Goal: Task Accomplishment & Management: Complete application form

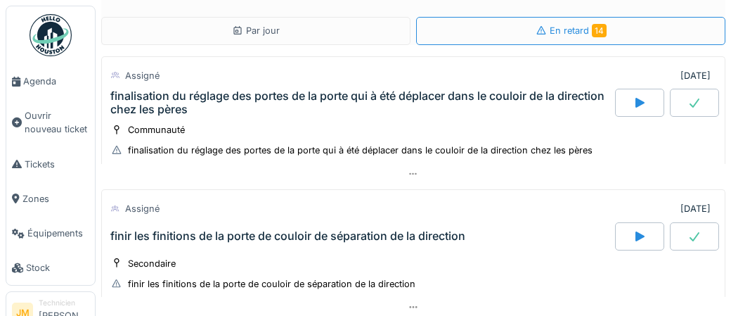
scroll to position [592, 0]
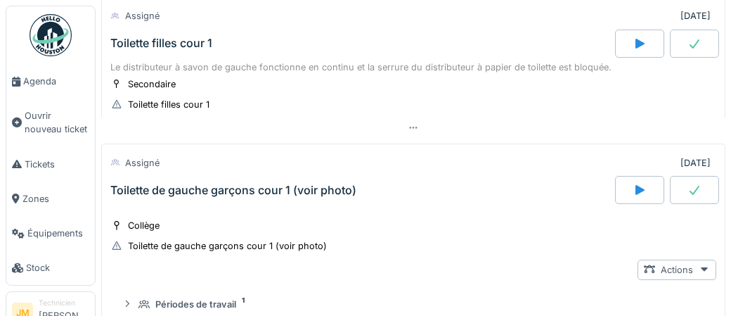
click at [188, 41] on div "Toilette filles cour 1" at bounding box center [161, 43] width 102 height 13
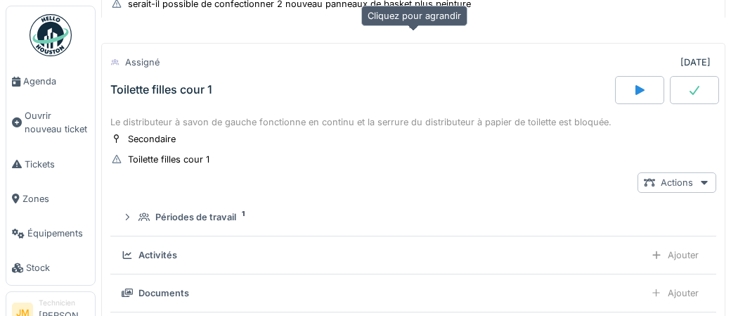
scroll to position [530, 0]
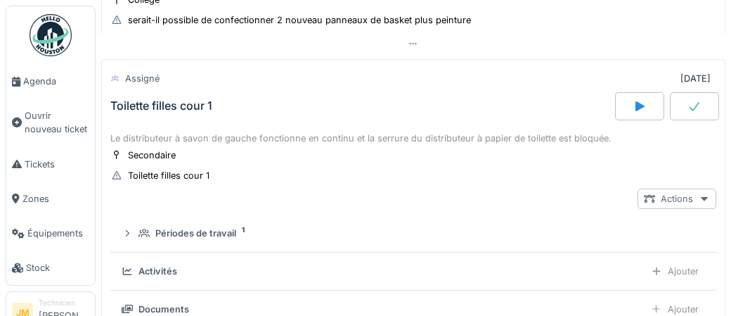
click at [703, 198] on div at bounding box center [704, 198] width 11 height 13
click at [167, 102] on div "Toilette filles cour 1" at bounding box center [161, 105] width 102 height 13
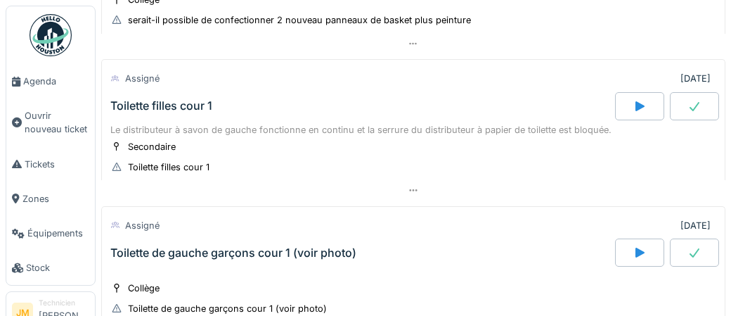
click at [167, 102] on div "Toilette filles cour 1" at bounding box center [161, 105] width 102 height 13
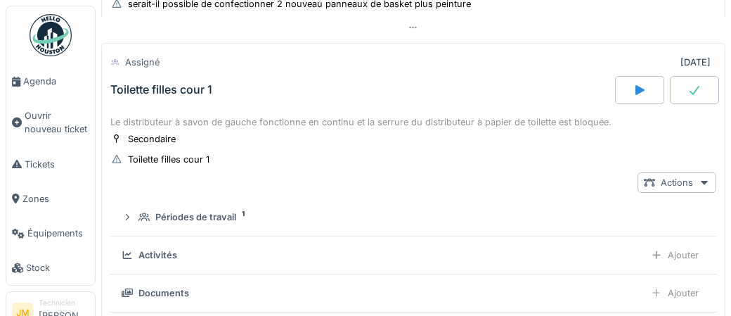
scroll to position [542, 0]
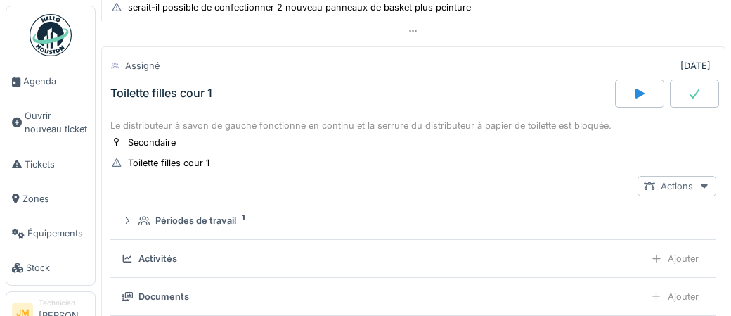
click at [694, 181] on div "Actions" at bounding box center [677, 186] width 79 height 20
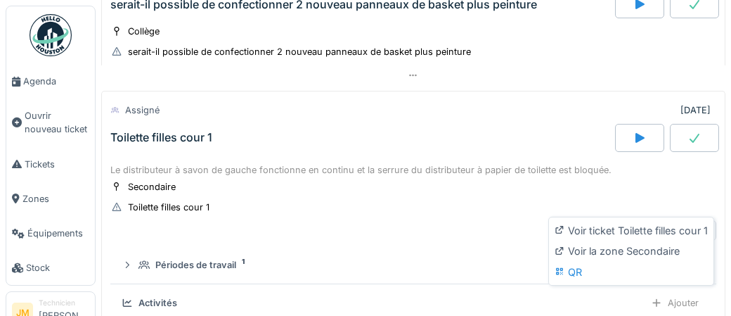
scroll to position [496, 0]
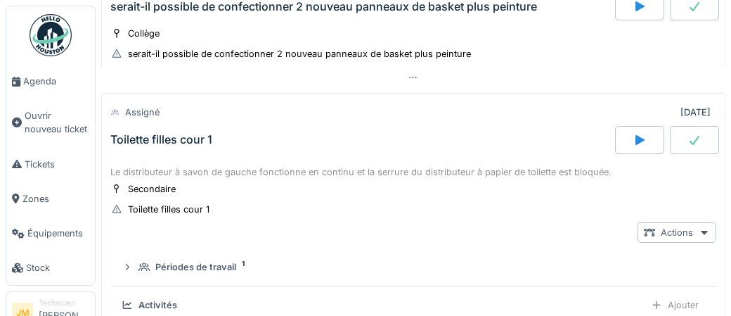
click at [186, 134] on div "Toilette filles cour 1" at bounding box center [161, 139] width 102 height 13
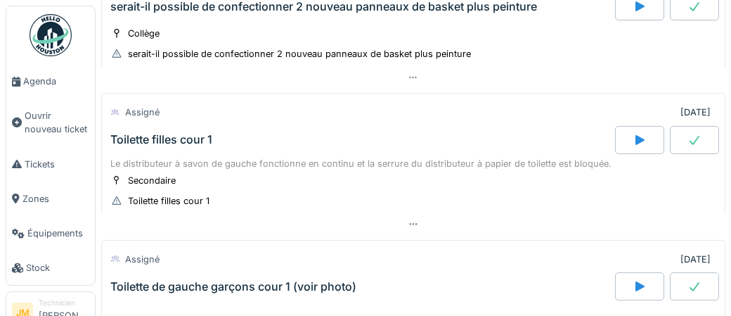
click at [186, 134] on div "Toilette filles cour 1" at bounding box center [161, 139] width 102 height 13
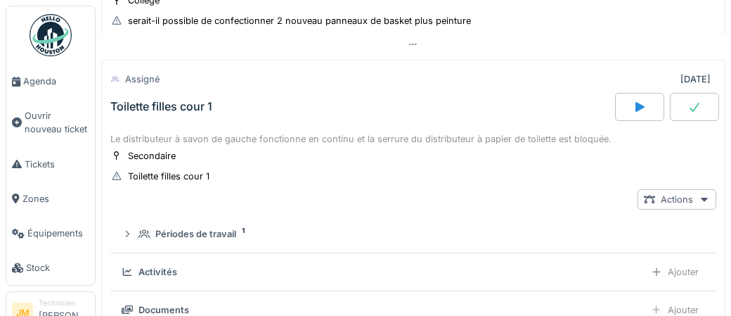
scroll to position [530, 0]
click at [681, 197] on div "Actions" at bounding box center [677, 198] width 79 height 20
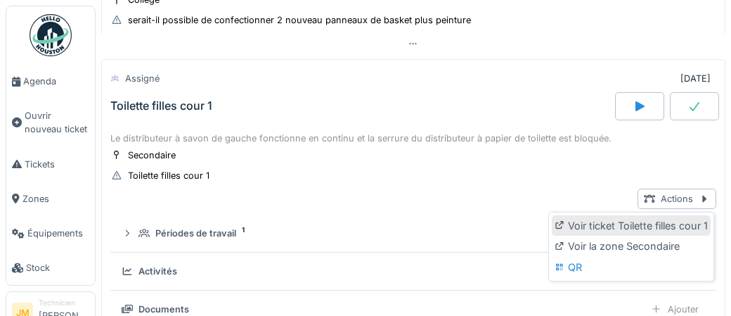
click at [650, 226] on div "Voir ticket Toilette filles cour 1" at bounding box center [631, 225] width 159 height 21
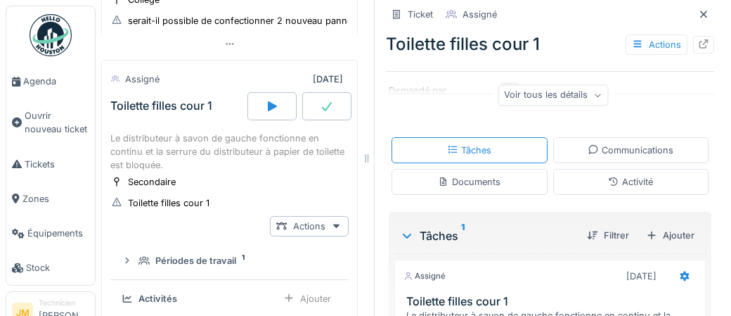
scroll to position [299, 0]
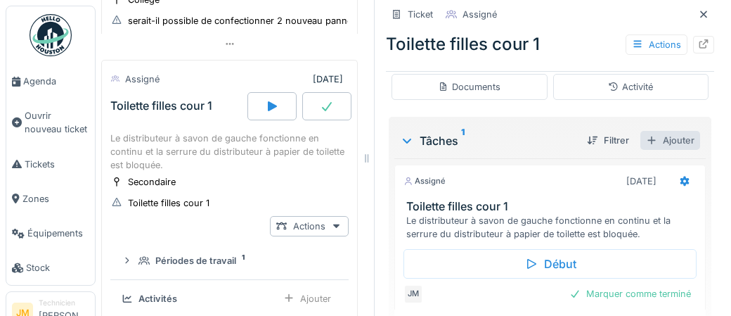
click at [677, 143] on div "Ajouter" at bounding box center [671, 140] width 60 height 19
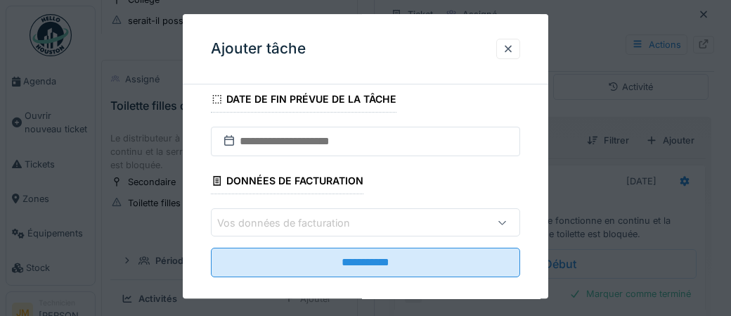
scroll to position [243, 0]
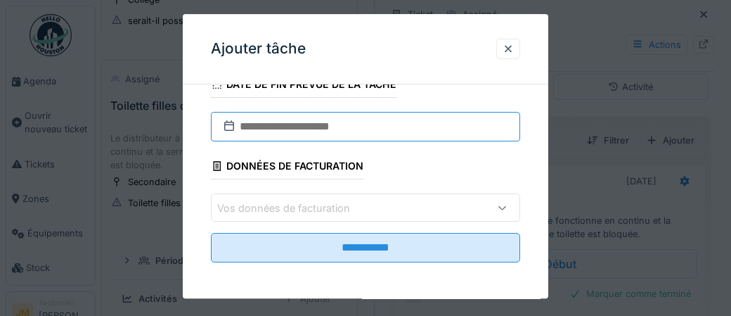
click at [310, 130] on input "text" at bounding box center [365, 127] width 309 height 30
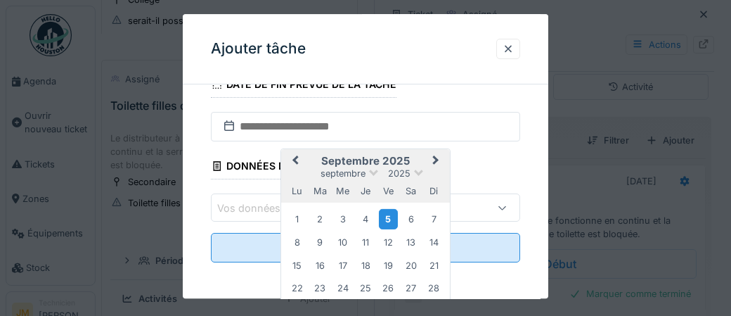
click at [385, 215] on div "5" at bounding box center [388, 219] width 19 height 20
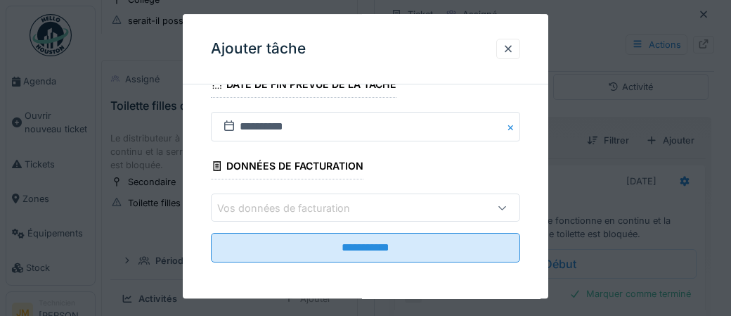
click at [259, 206] on div "Vos données de facturation" at bounding box center [293, 207] width 153 height 15
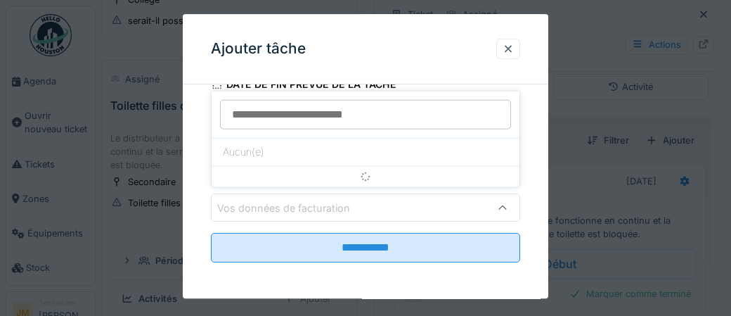
scroll to position [245, 0]
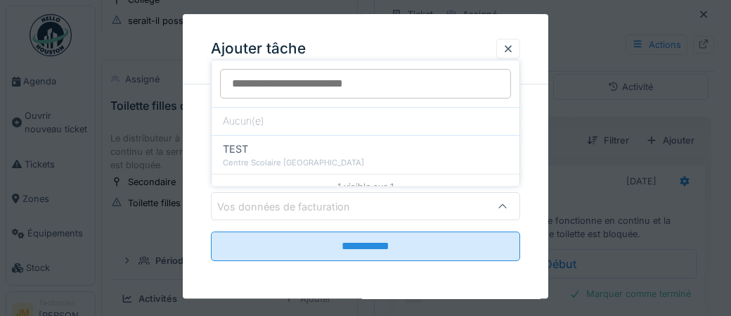
click at [257, 210] on div "Vos données de facturation" at bounding box center [293, 206] width 153 height 15
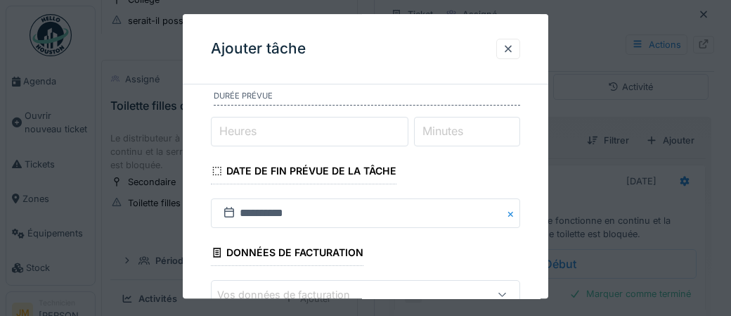
scroll to position [139, 0]
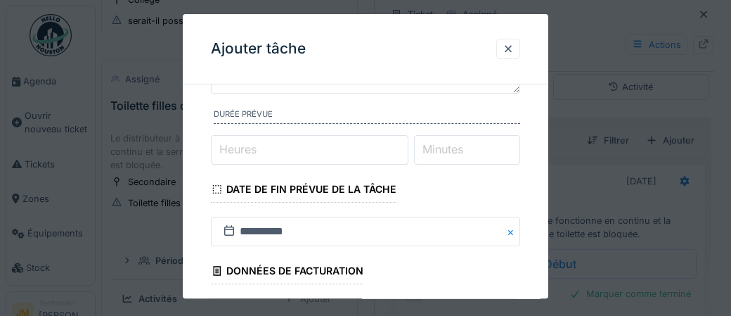
click at [274, 155] on input "Heures" at bounding box center [310, 150] width 198 height 30
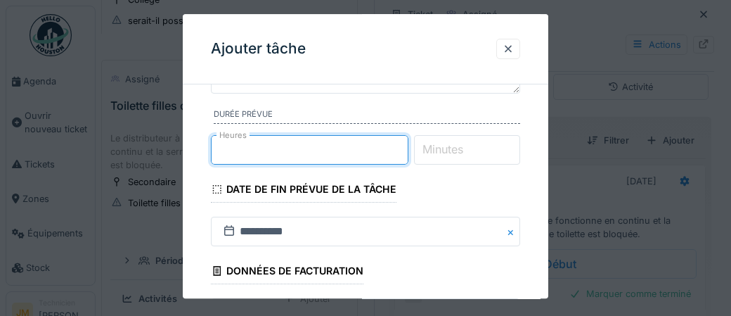
type input "*"
click at [449, 153] on label "Minutes" at bounding box center [443, 149] width 46 height 17
click at [449, 153] on input "Minutes" at bounding box center [467, 150] width 107 height 30
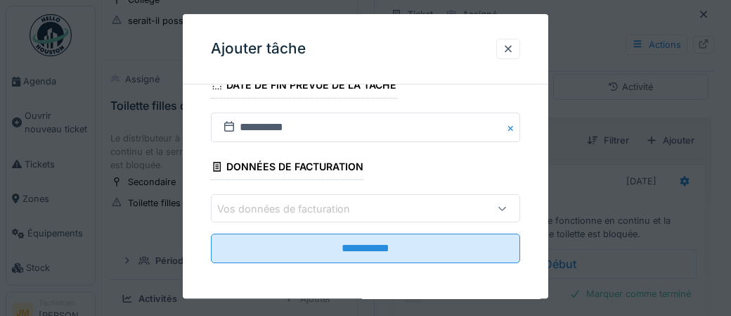
scroll to position [245, 0]
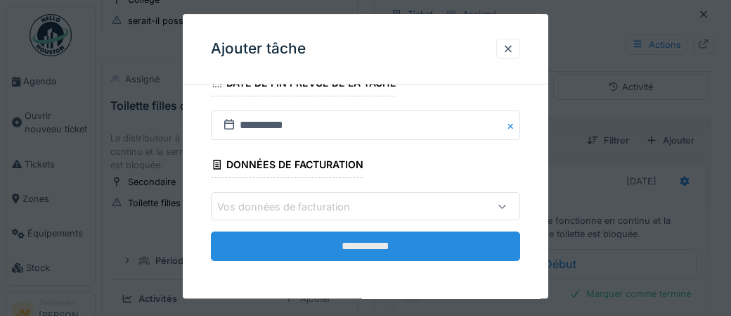
type input "**"
click at [387, 252] on input "**********" at bounding box center [365, 247] width 309 height 30
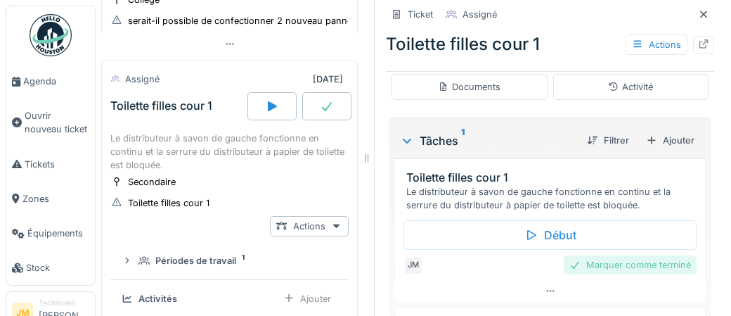
scroll to position [32, 0]
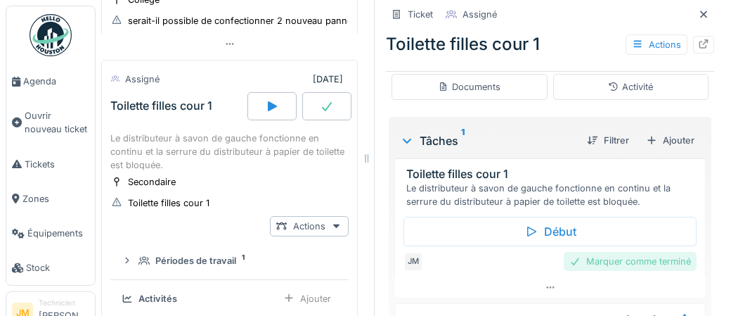
click at [600, 259] on div "Marquer comme terminé" at bounding box center [630, 261] width 133 height 19
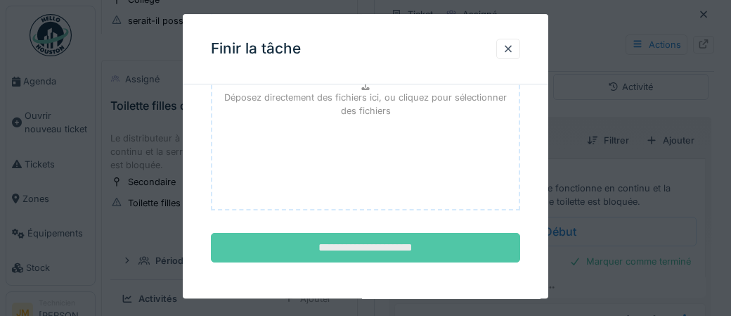
scroll to position [229, 0]
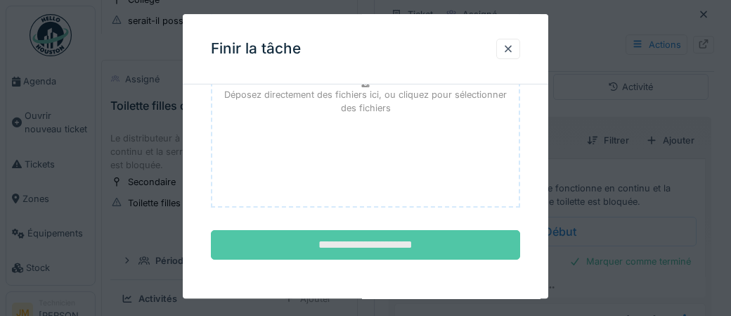
click at [411, 240] on input "**********" at bounding box center [365, 246] width 309 height 30
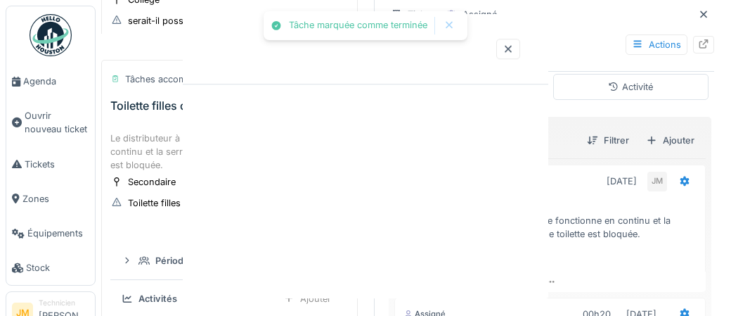
scroll to position [0, 0]
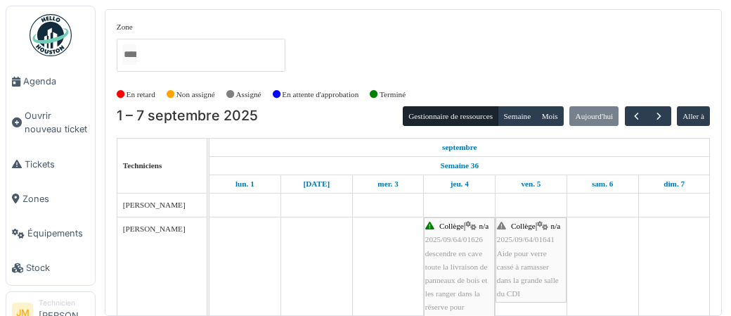
click at [44, 34] on img at bounding box center [51, 35] width 42 height 42
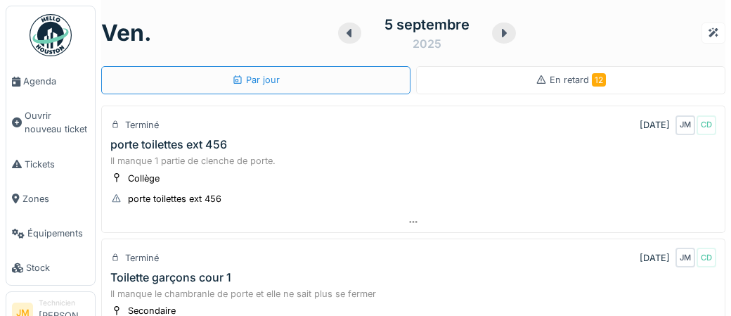
click at [569, 82] on span "En retard 12" at bounding box center [578, 80] width 56 height 11
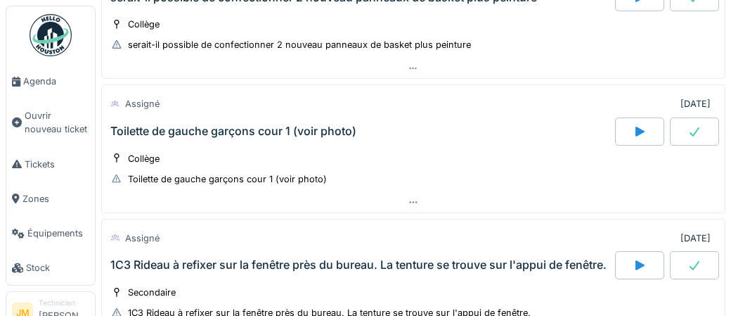
scroll to position [509, 0]
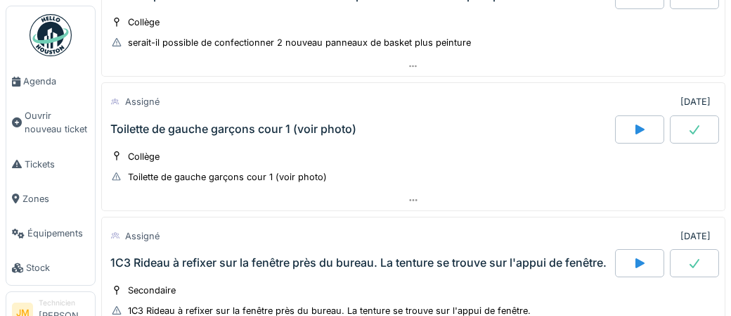
click at [289, 124] on div "Toilette de gauche garçons cour 1 (voir photo)" at bounding box center [233, 128] width 246 height 13
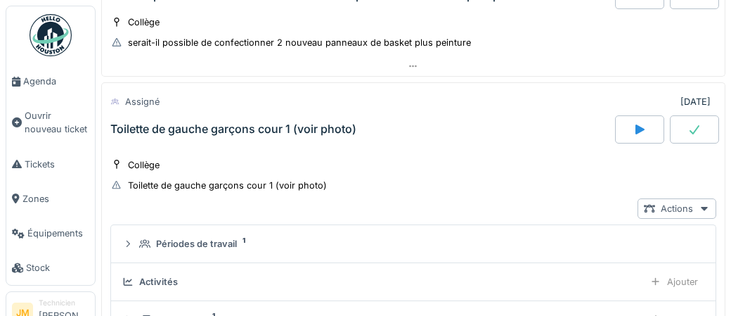
scroll to position [530, 0]
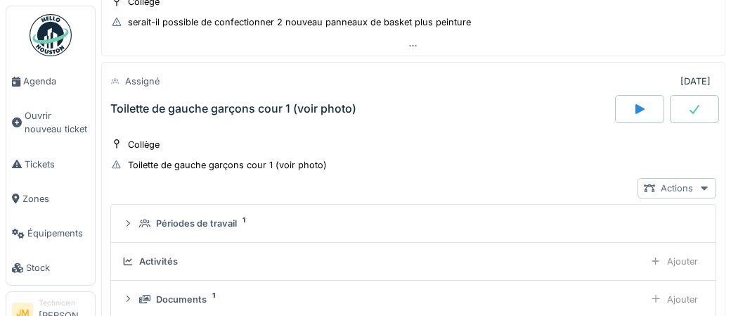
click at [703, 184] on icon at bounding box center [704, 188] width 11 height 9
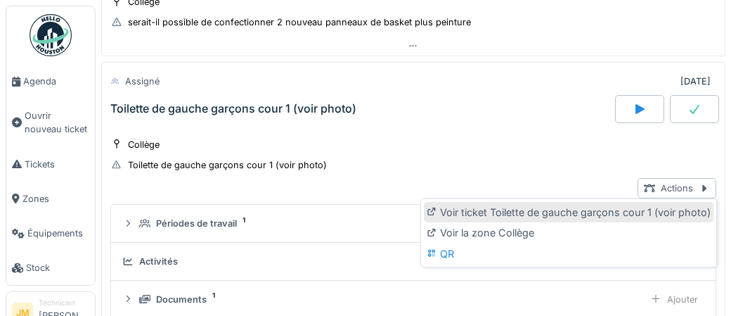
click at [599, 213] on div "Voir ticket Toilette de gauche garçons cour 1 (voir photo)" at bounding box center [569, 212] width 290 height 21
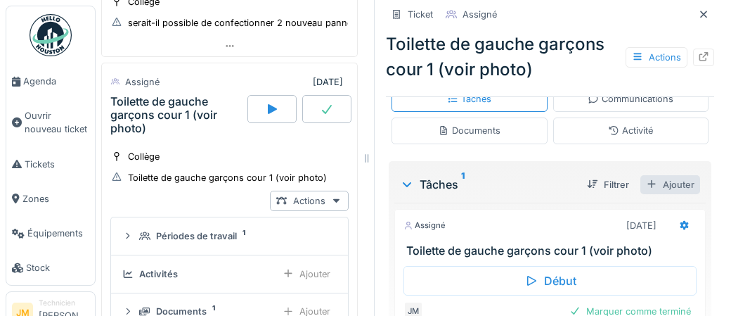
scroll to position [254, 0]
click at [677, 186] on div "Ajouter" at bounding box center [671, 183] width 60 height 19
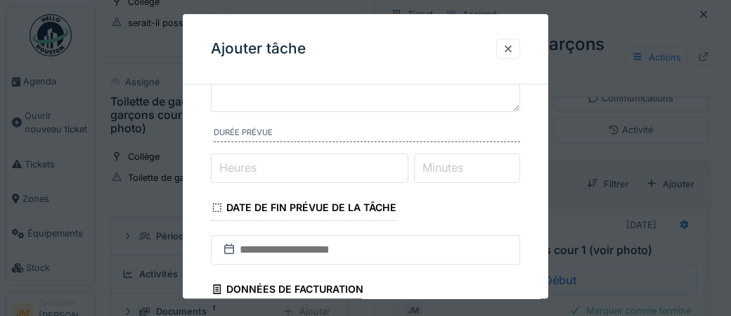
scroll to position [126, 0]
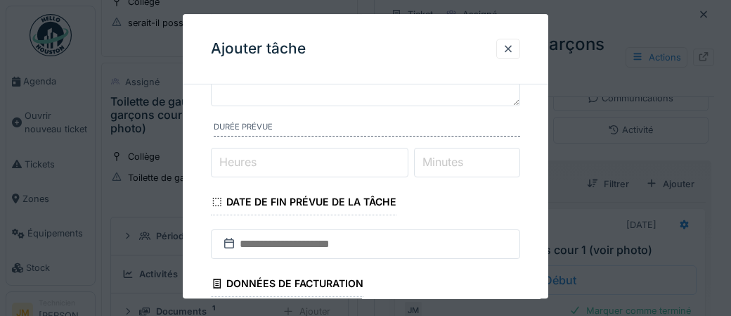
click at [267, 166] on input "Heures" at bounding box center [310, 163] width 198 height 30
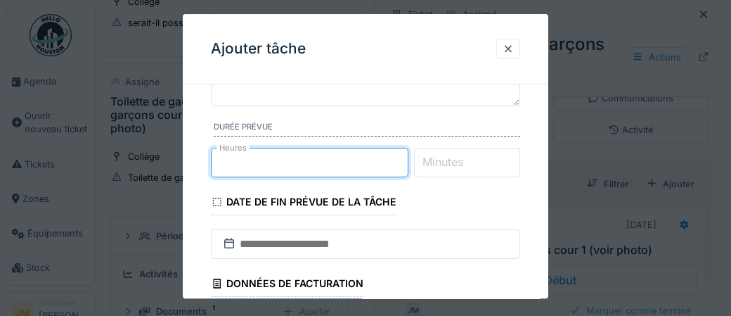
type input "*"
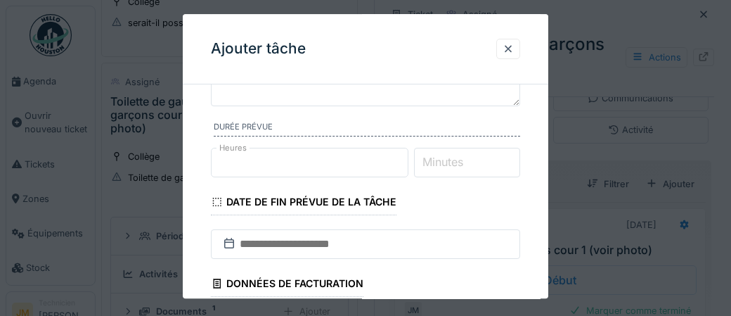
click at [466, 167] on label "Minutes" at bounding box center [443, 161] width 46 height 17
click at [479, 167] on input "Minutes" at bounding box center [467, 163] width 107 height 30
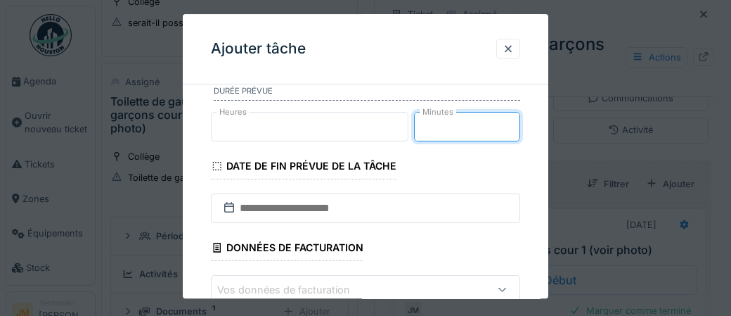
scroll to position [165, 0]
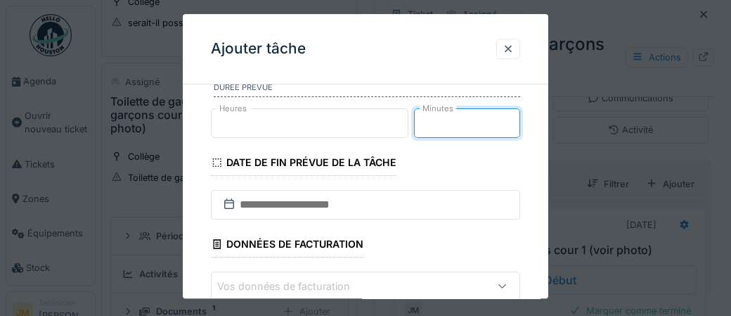
type input "**"
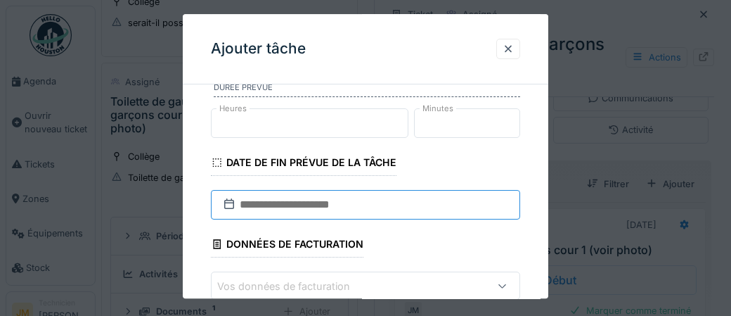
click at [367, 203] on input "text" at bounding box center [365, 205] width 309 height 30
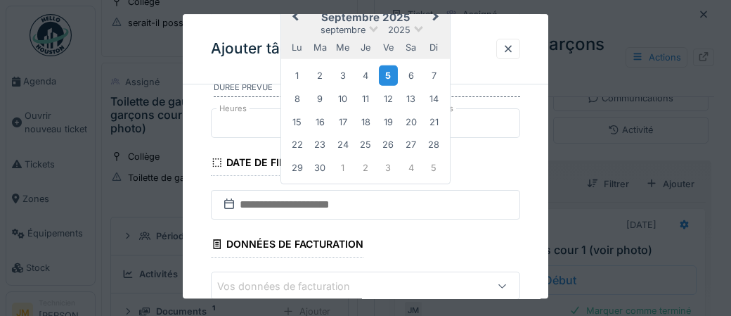
click at [391, 82] on div "5" at bounding box center [388, 75] width 19 height 20
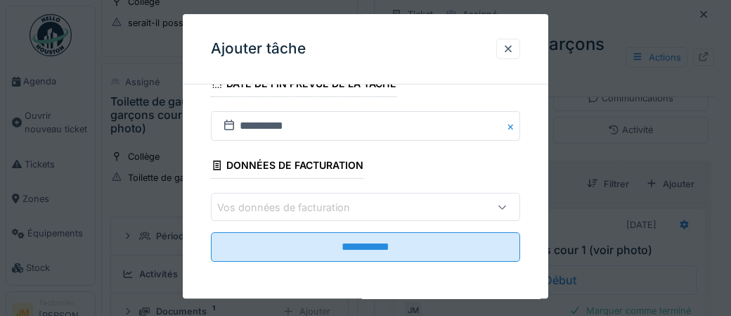
scroll to position [245, 0]
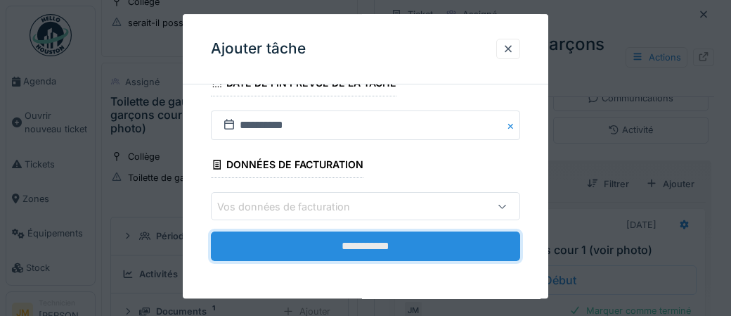
click at [373, 250] on input "**********" at bounding box center [365, 247] width 309 height 30
click at [368, 248] on div "**********" at bounding box center [366, 156] width 366 height 284
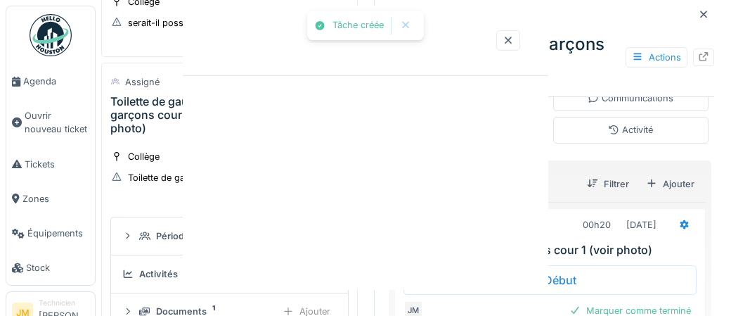
scroll to position [0, 0]
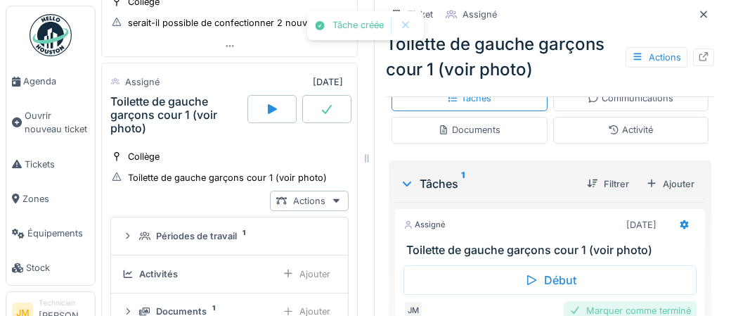
click at [626, 310] on div "Marquer comme terminé" at bounding box center [630, 310] width 133 height 19
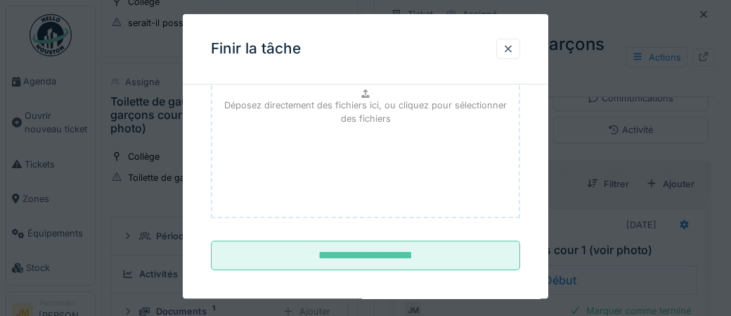
scroll to position [228, 0]
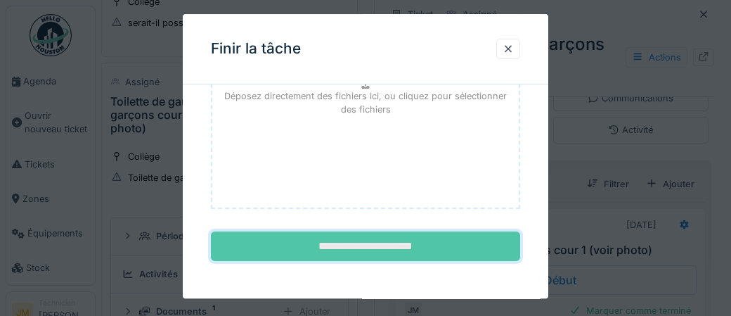
click at [376, 242] on input "**********" at bounding box center [365, 247] width 309 height 30
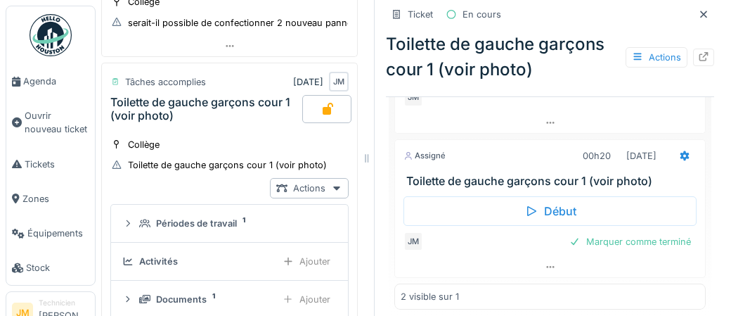
scroll to position [437, 0]
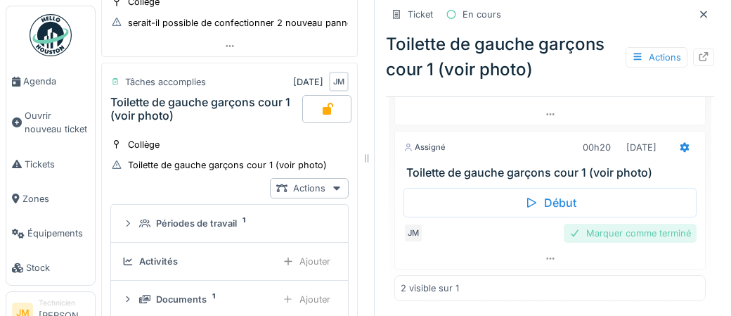
click at [610, 234] on div "Marquer comme terminé" at bounding box center [630, 233] width 133 height 19
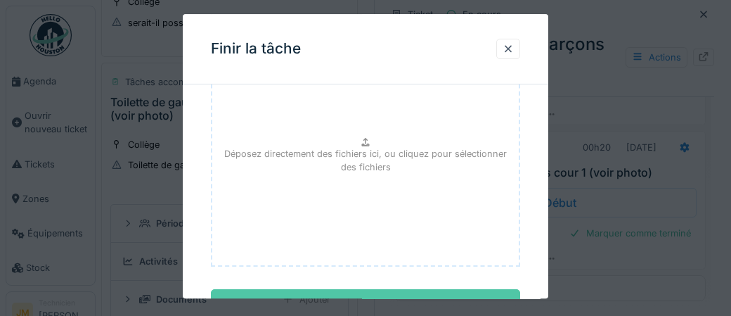
scroll to position [229, 0]
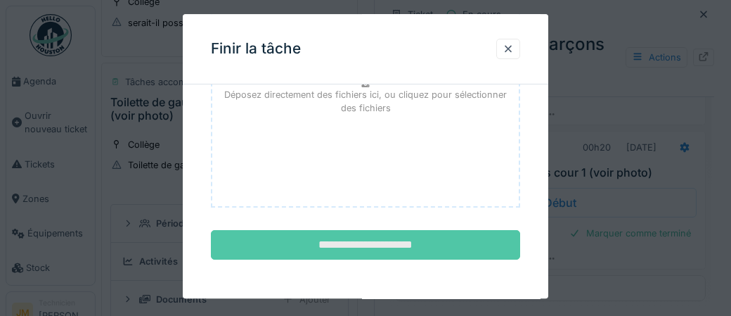
click at [388, 241] on input "**********" at bounding box center [365, 246] width 309 height 30
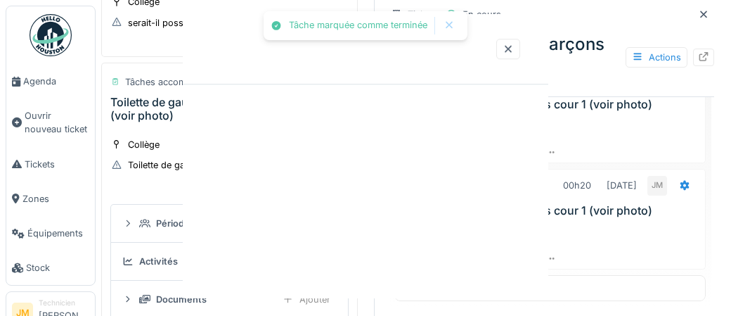
scroll to position [0, 0]
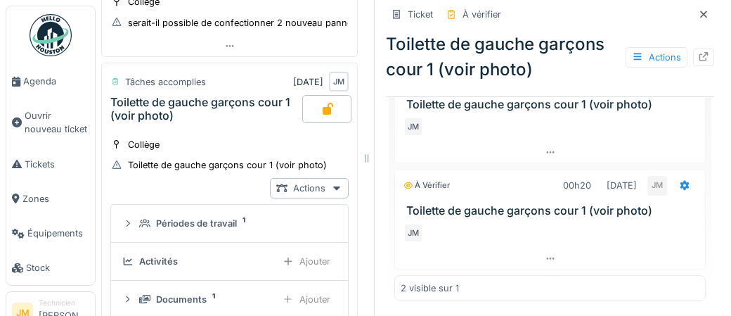
click at [46, 34] on img at bounding box center [51, 35] width 42 height 42
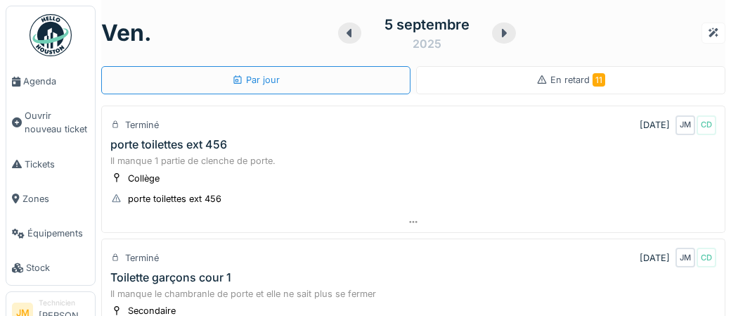
click at [567, 79] on span "En retard 11" at bounding box center [578, 80] width 55 height 11
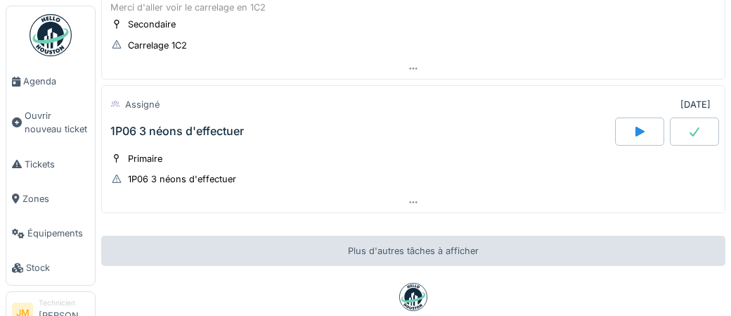
scroll to position [1693, 0]
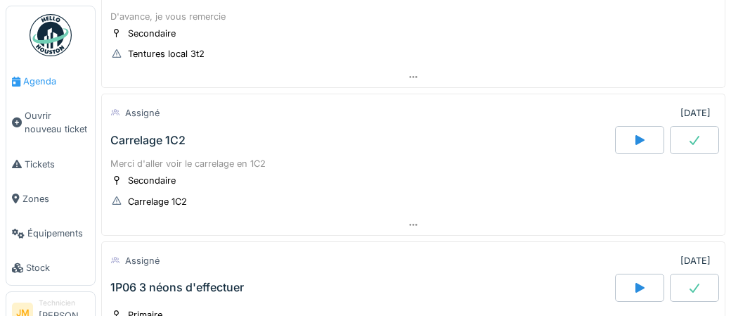
click at [29, 79] on span "Agenda" at bounding box center [56, 81] width 66 height 13
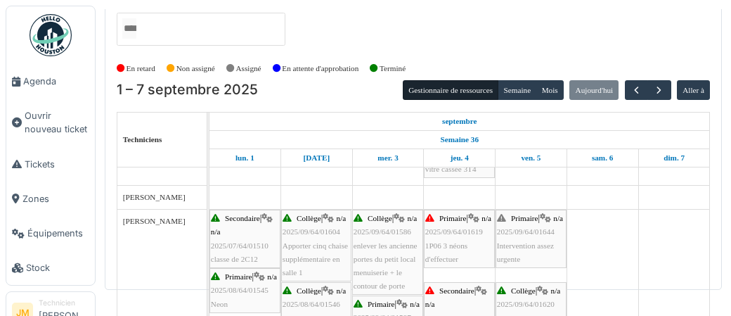
scroll to position [357, 0]
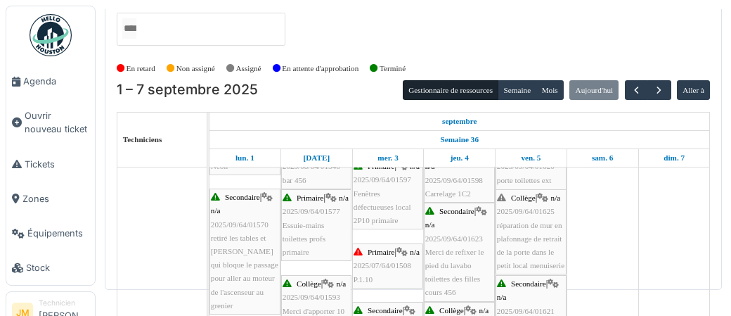
click at [53, 37] on img at bounding box center [51, 35] width 42 height 42
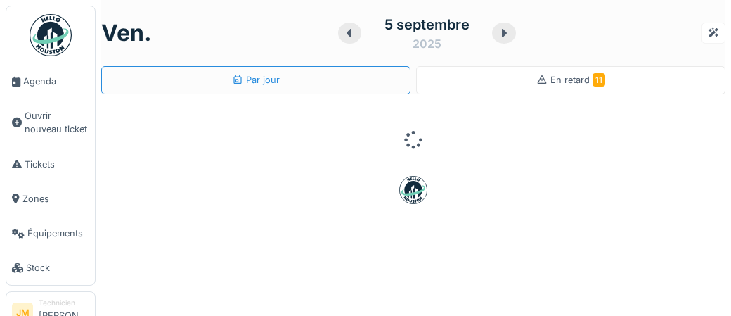
click at [565, 82] on span "En retard 11" at bounding box center [578, 80] width 55 height 11
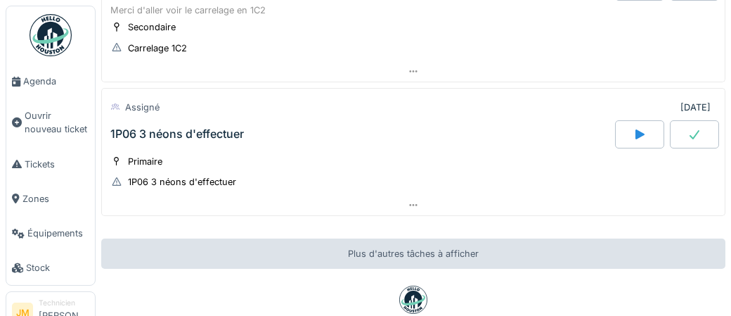
scroll to position [1847, 0]
click at [165, 126] on div "1P06 3 néons d'effectuer" at bounding box center [177, 132] width 134 height 13
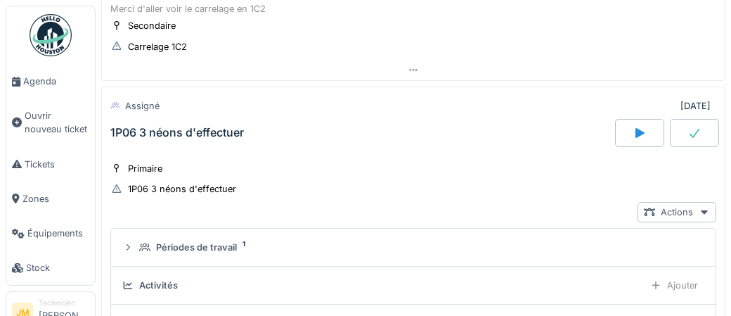
scroll to position [1862, 0]
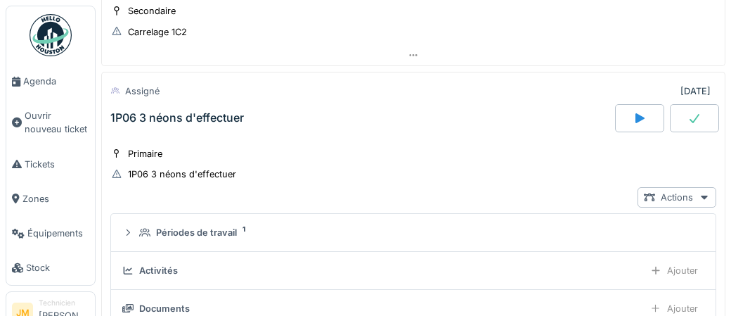
click at [196, 111] on div "1P06 3 néons d'effectuer" at bounding box center [177, 117] width 134 height 13
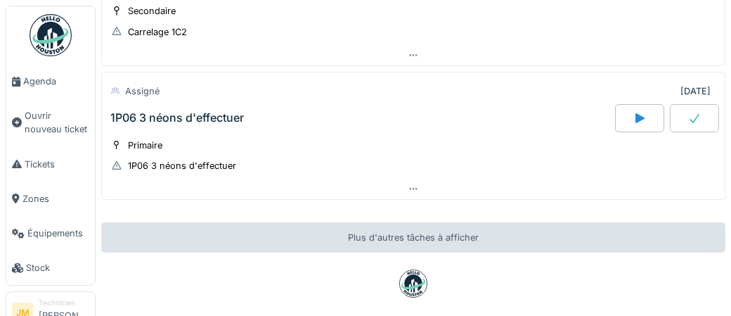
click at [196, 111] on div "1P06 3 néons d'effectuer" at bounding box center [177, 117] width 134 height 13
